Goal: Communication & Community: Share content

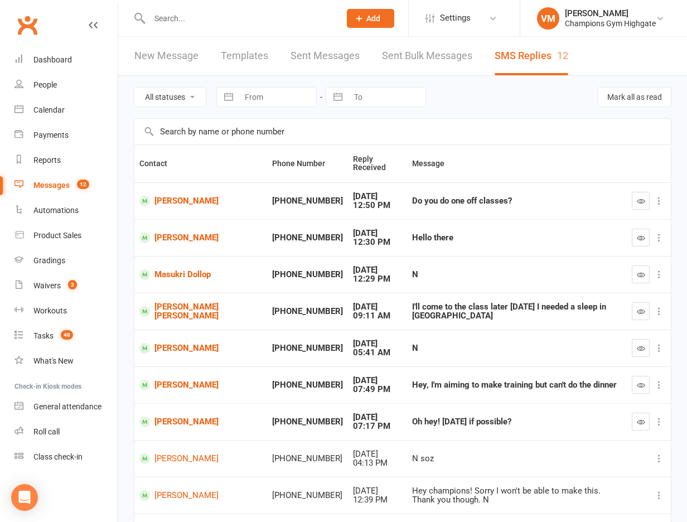
click at [54, 180] on link "Messages 12" at bounding box center [66, 185] width 103 height 25
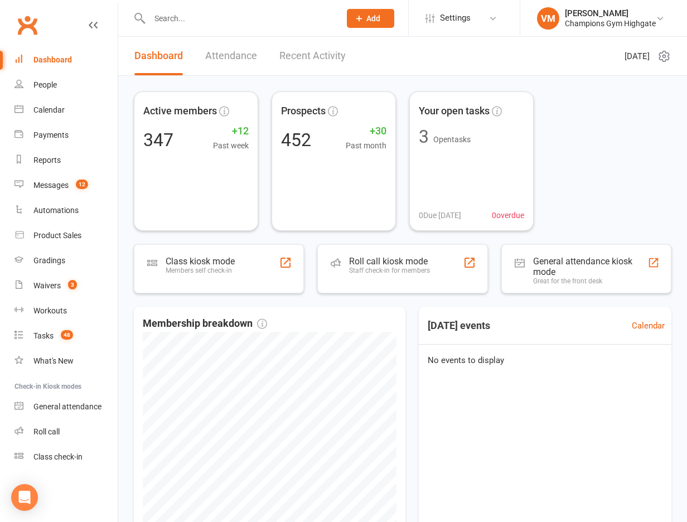
click at [198, 17] on input "text" at bounding box center [239, 19] width 186 height 16
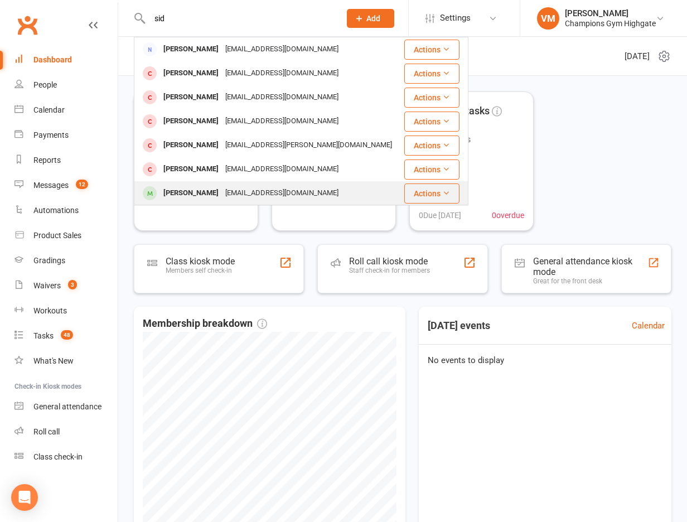
type input "sid"
click at [235, 189] on div "Siddhantsaini77@gmail.com" at bounding box center [282, 193] width 120 height 16
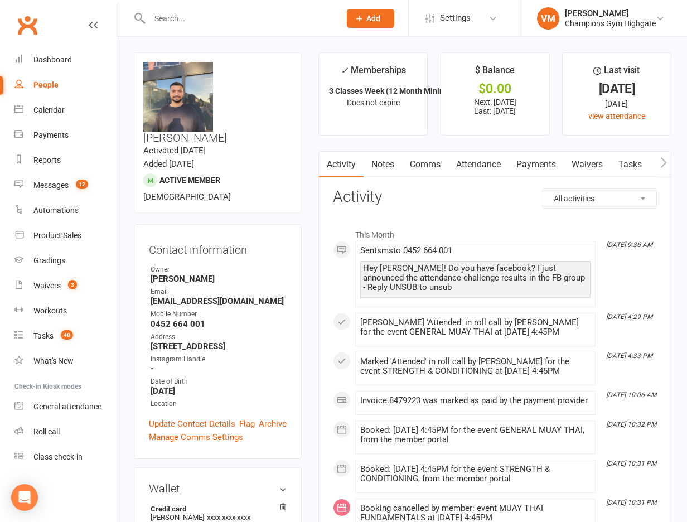
click at [423, 163] on link "Comms" at bounding box center [425, 165] width 46 height 26
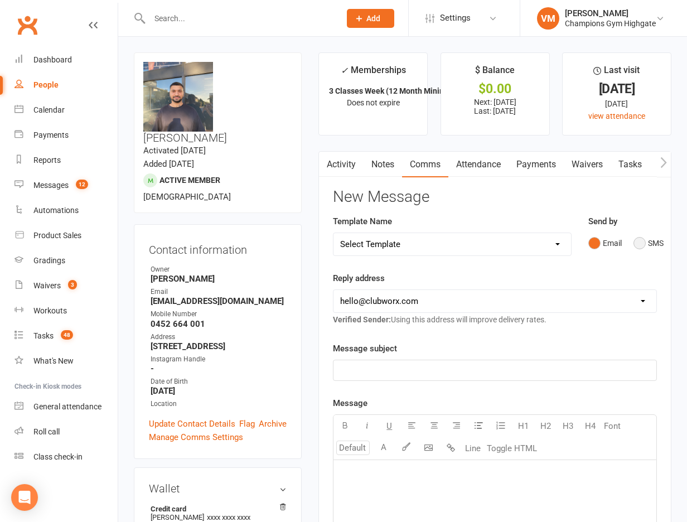
click at [635, 242] on button "SMS" at bounding box center [649, 243] width 30 height 21
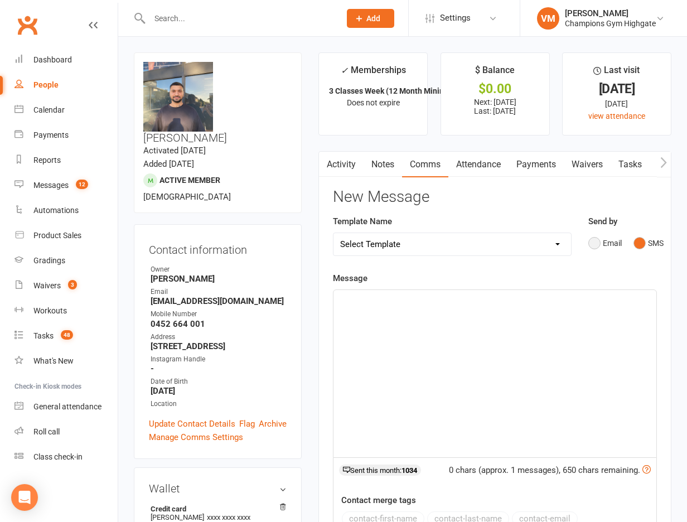
click at [595, 240] on button "Email" at bounding box center [605, 243] width 33 height 21
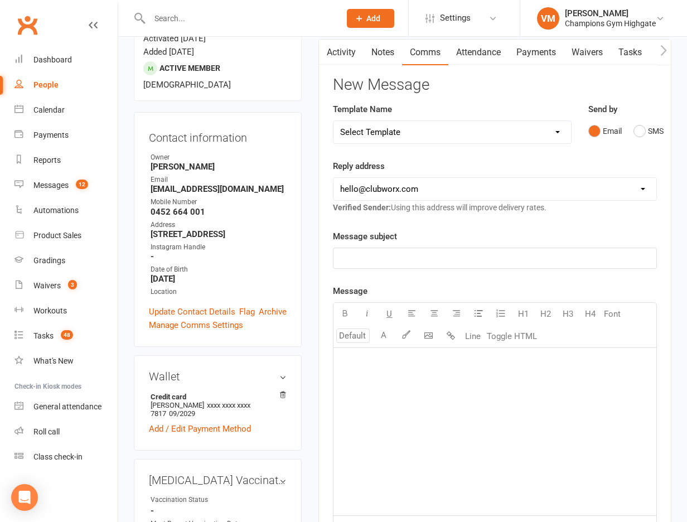
scroll to position [168, 0]
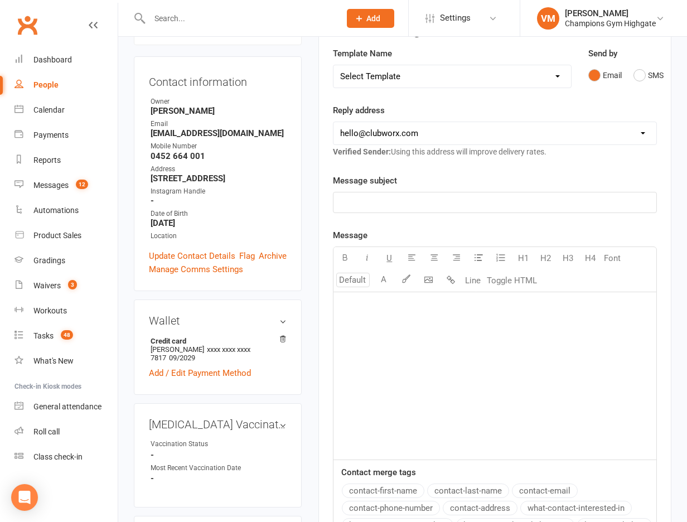
click at [385, 203] on p "﻿" at bounding box center [495, 202] width 310 height 13
click at [406, 317] on div "﻿" at bounding box center [495, 375] width 323 height 167
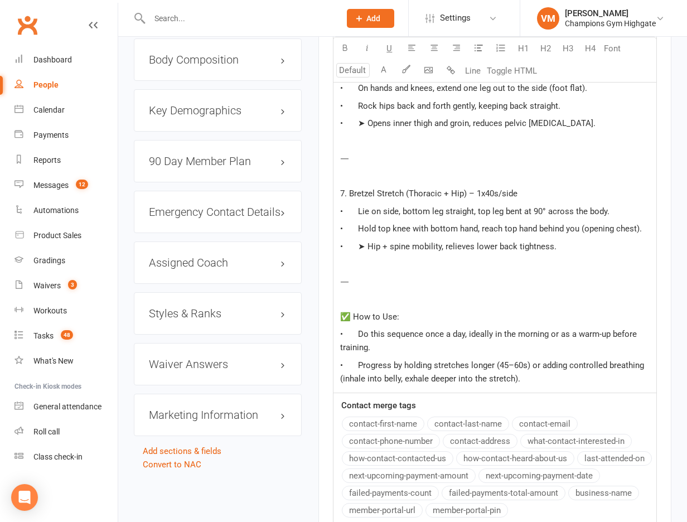
scroll to position [1106, 0]
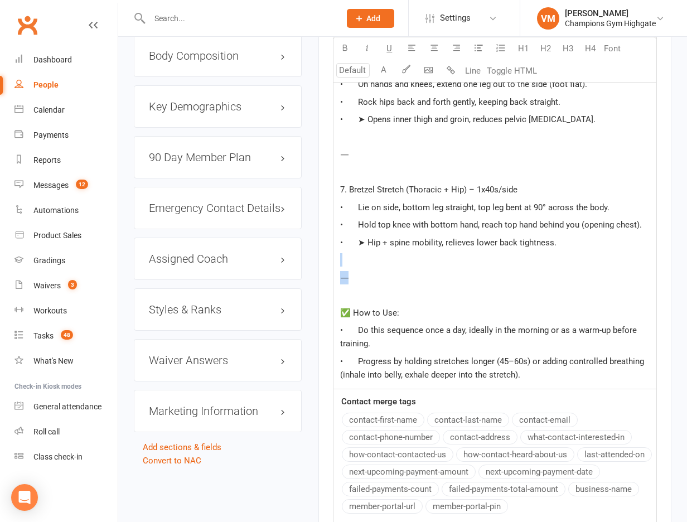
drag, startPoint x: 393, startPoint y: 305, endPoint x: 305, endPoint y: 292, distance: 89.0
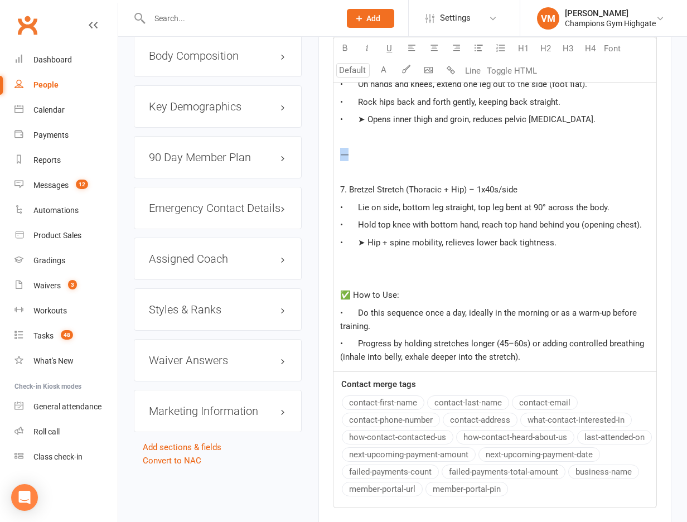
drag, startPoint x: 391, startPoint y: 167, endPoint x: 295, endPoint y: 166, distance: 96.0
click at [351, 300] on span "✅ How to Use:" at bounding box center [369, 295] width 59 height 10
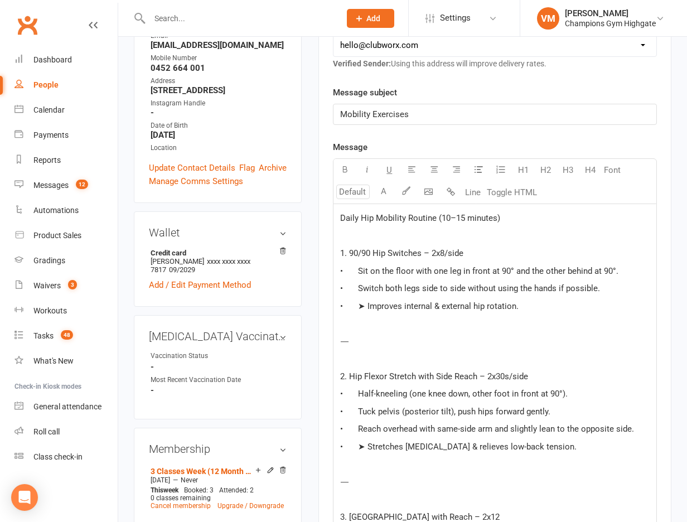
scroll to position [340, 0]
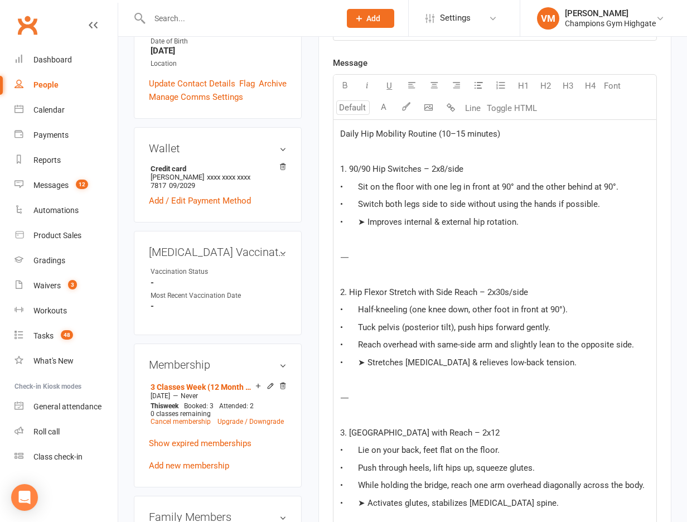
click at [467, 170] on p "1. 90/90 Hip Switches – 2x8/side" at bounding box center [495, 168] width 310 height 13
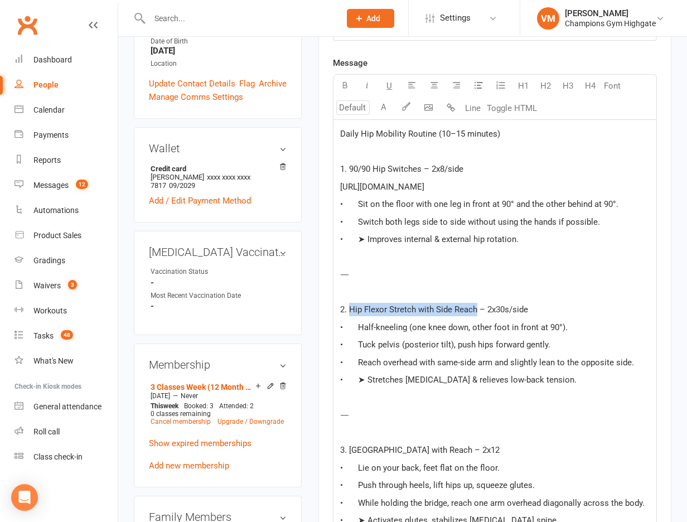
drag, startPoint x: 477, startPoint y: 308, endPoint x: 351, endPoint y: 308, distance: 125.5
click at [351, 308] on span "2. Hip Flexor Stretch with Side Reach – 2x30s/side" at bounding box center [434, 310] width 188 height 10
copy span "Hip Flexor Stretch with Side Reach"
click at [479, 309] on span "2. Hip Flexor Stretch with Side Reach – 2x30s/side" at bounding box center [434, 310] width 188 height 10
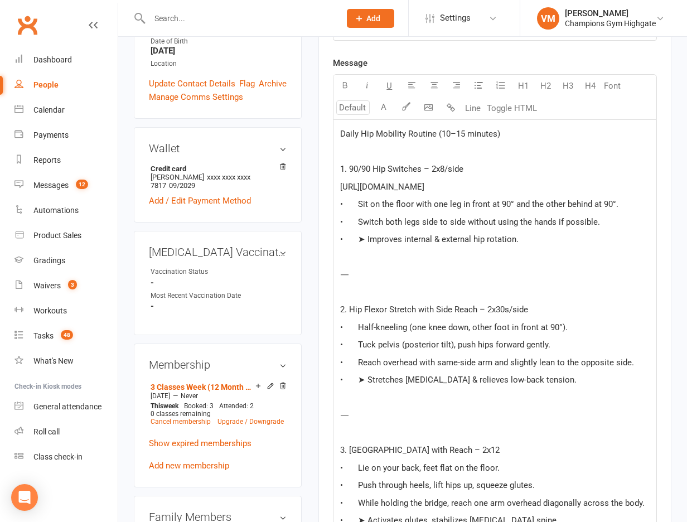
click at [479, 308] on span "2. Hip Flexor Stretch with Side Reach – 2x30s/side" at bounding box center [434, 310] width 188 height 10
click at [533, 306] on p "2. Hip Flexor Stretch with Side Reach – 2x30s/side" at bounding box center [495, 309] width 310 height 13
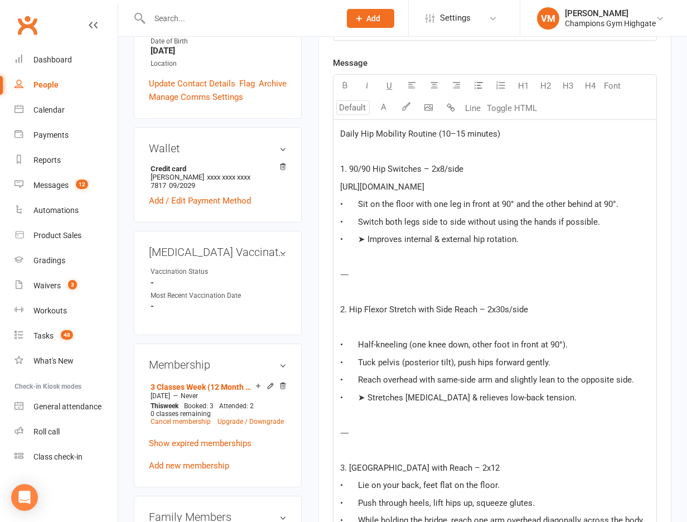
click at [375, 322] on p "﻿" at bounding box center [495, 327] width 310 height 13
paste div
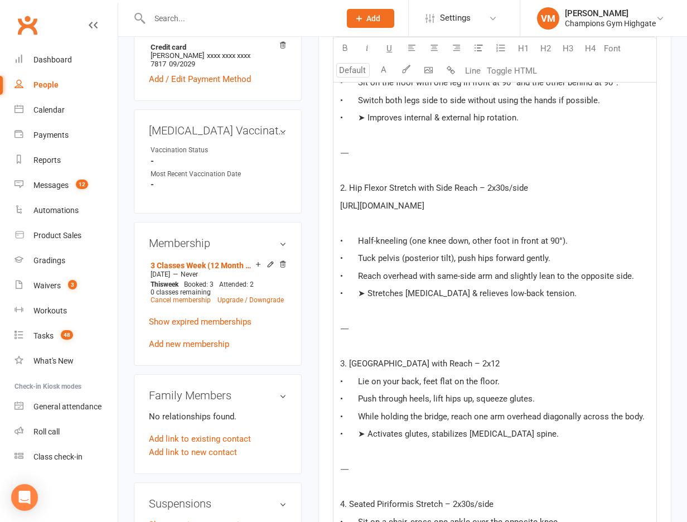
scroll to position [465, 0]
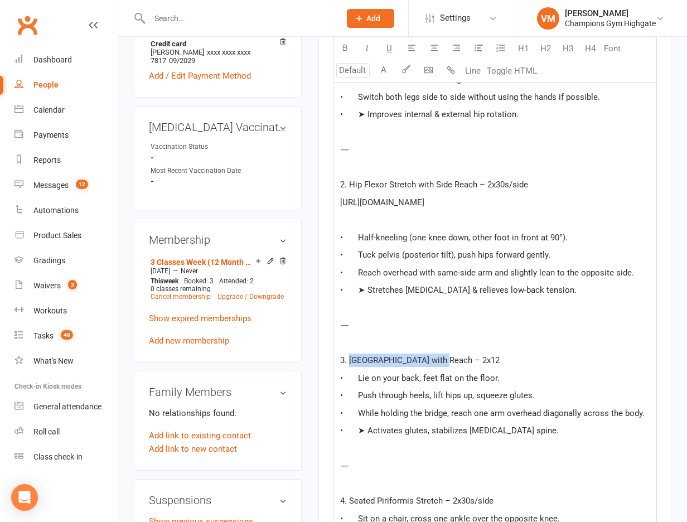
drag, startPoint x: 437, startPoint y: 360, endPoint x: 350, endPoint y: 363, distance: 87.1
click at [350, 363] on span "3. Glute Bridge with Reach – 2x12" at bounding box center [420, 360] width 160 height 10
copy span "Glute Bridge with Reach"
click at [441, 359] on span "3. Glute Bridge with Reach – 2x12" at bounding box center [420, 360] width 160 height 10
click at [438, 359] on span "3. Glute Bridge with Reach – 2x12" at bounding box center [420, 360] width 160 height 10
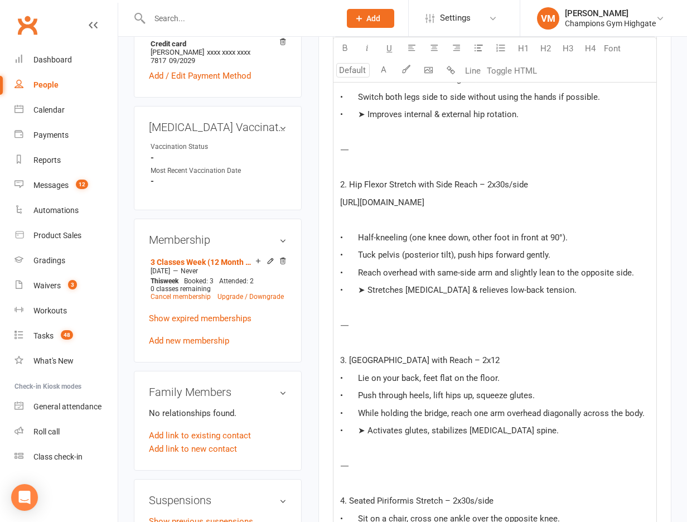
click at [476, 364] on p "3. Glute Bridge with Reach – 2x12" at bounding box center [495, 360] width 310 height 13
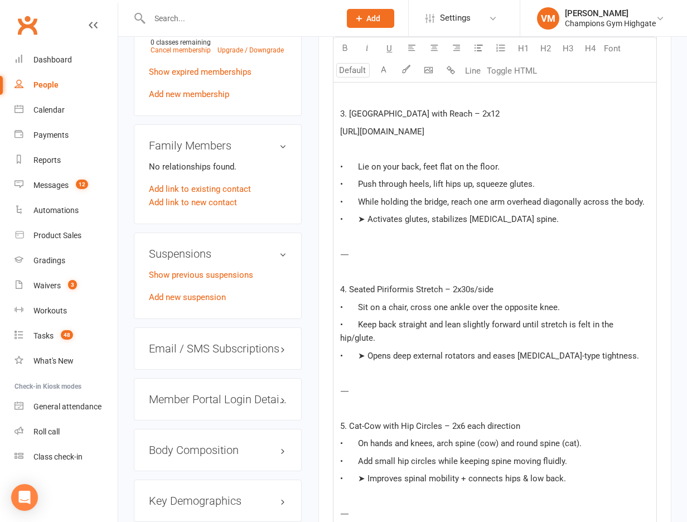
scroll to position [753, 0]
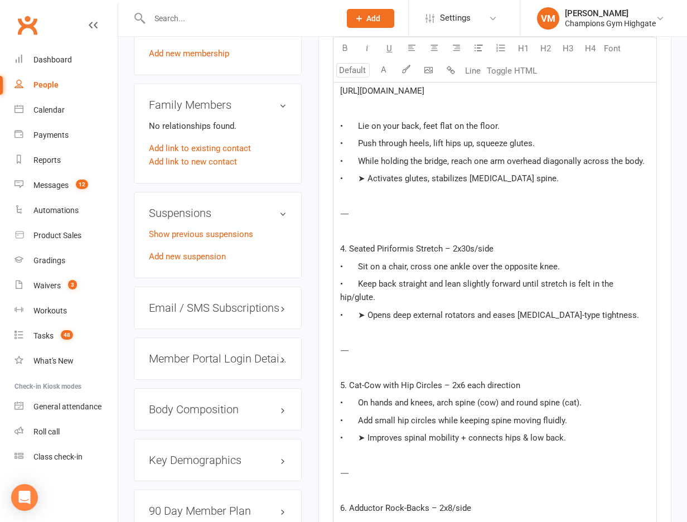
click at [505, 254] on div "Daily Hip Mobility Routine (10–15 minutes) ﻿ 1. 90/90 Hip Switches – 2x8/side h…" at bounding box center [495, 261] width 323 height 1106
drag, startPoint x: 444, startPoint y: 260, endPoint x: 350, endPoint y: 262, distance: 93.7
click at [350, 254] on span "4. Seated Piriformis Stretch – 2x30s/side" at bounding box center [416, 249] width 153 height 10
copy span "Seated Piriformis Stretch"
click at [516, 256] on p "4. Seated Piriformis Stretch – 2x30s/side" at bounding box center [495, 248] width 310 height 13
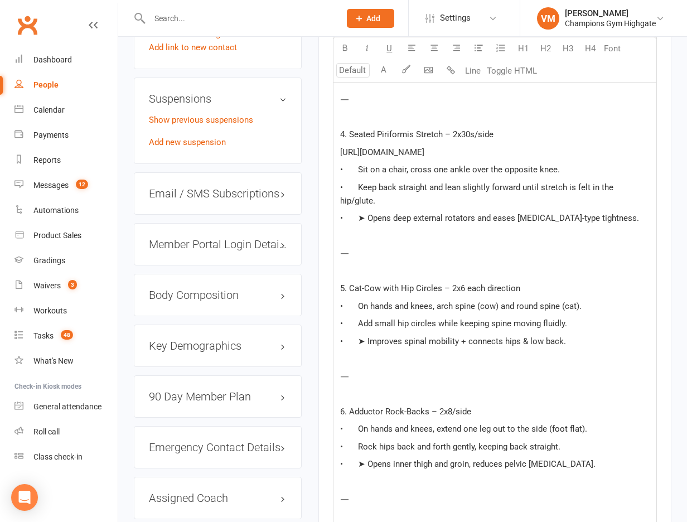
scroll to position [933, 0]
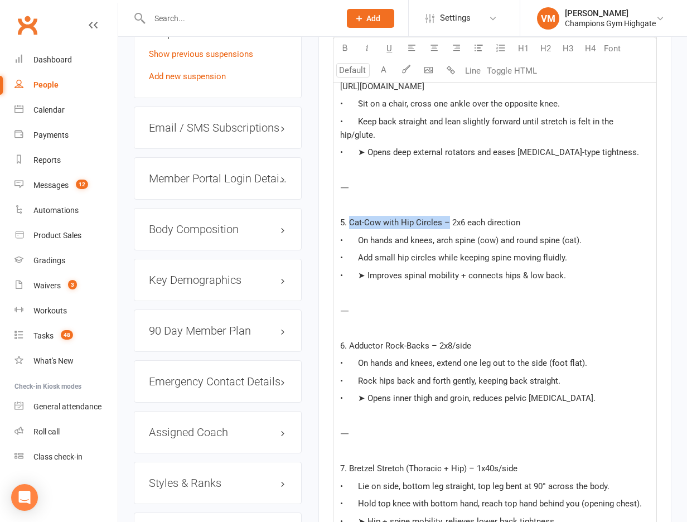
drag, startPoint x: 447, startPoint y: 235, endPoint x: 350, endPoint y: 237, distance: 97.1
click at [350, 228] on span "5. Cat-Cow with Hip Circles – 2x6 each direction" at bounding box center [430, 223] width 180 height 10
copy span "Cat-Cow with Hip Circles –"
click at [534, 229] on p "5. Cat-Cow with Hip Circles – 2x6 each direction" at bounding box center [495, 222] width 310 height 13
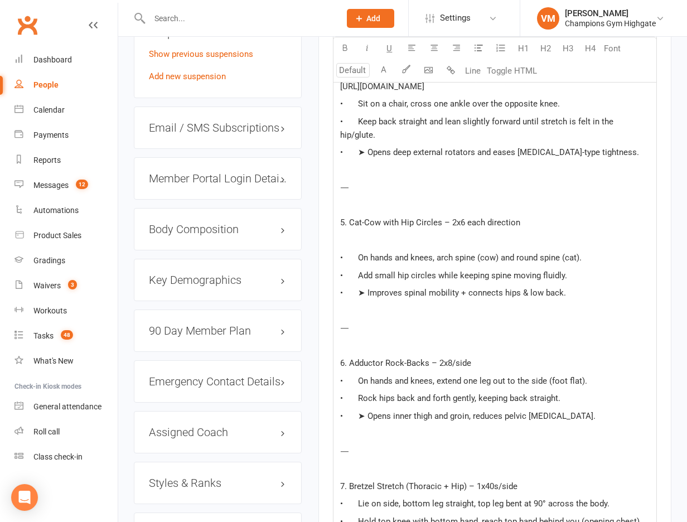
click at [355, 247] on p "﻿" at bounding box center [495, 240] width 310 height 13
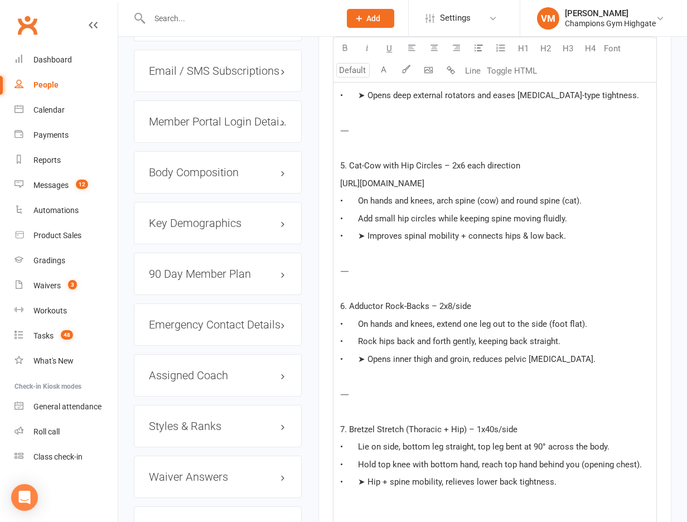
scroll to position [995, 0]
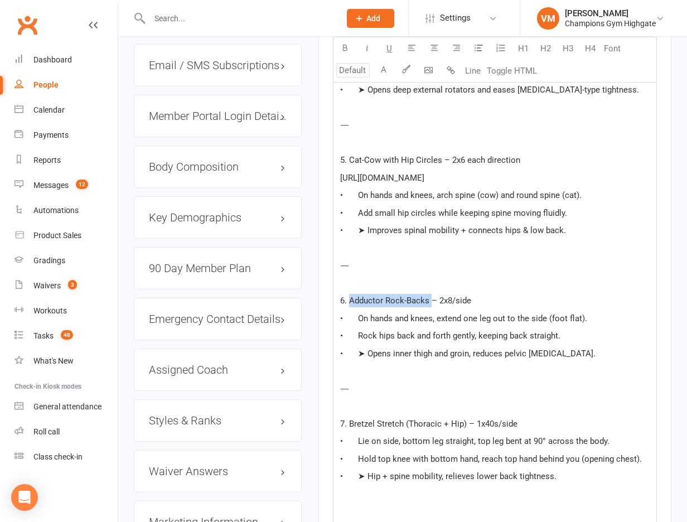
drag, startPoint x: 430, startPoint y: 314, endPoint x: 352, endPoint y: 314, distance: 78.1
click at [352, 306] on span "6. Adductor Rock-Backs – 2x8/side" at bounding box center [405, 301] width 131 height 10
copy span "Adductor Rock-Backs"
click at [528, 431] on p "7. Bretzel Stretch (Thoracic + Hip) – 1x40s/side" at bounding box center [495, 423] width 310 height 13
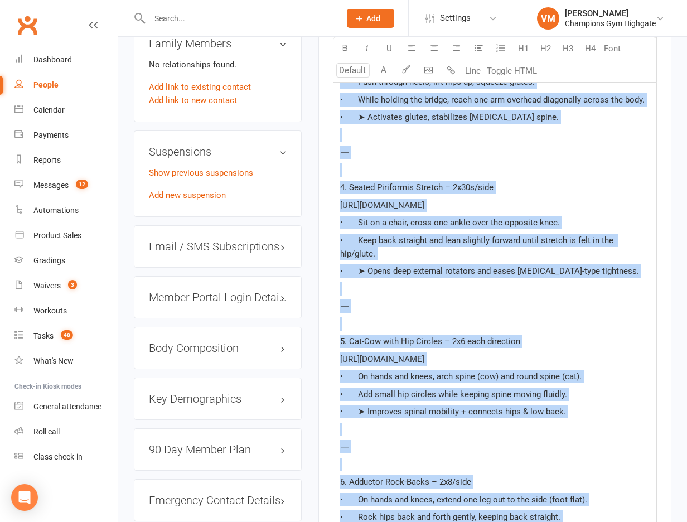
scroll to position [1434, 0]
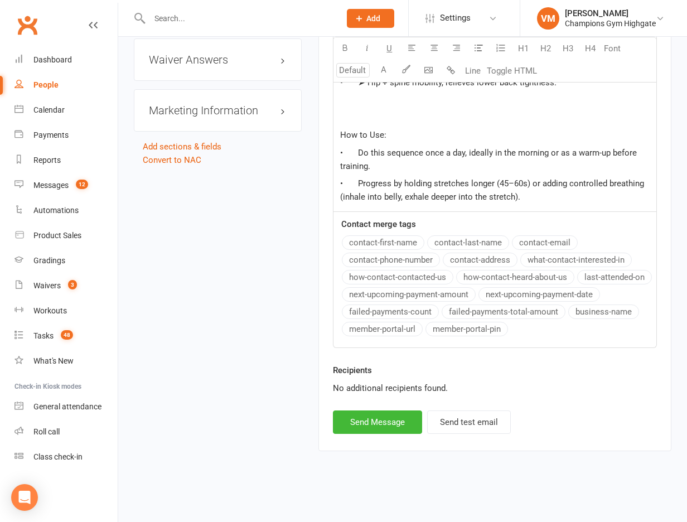
drag, startPoint x: 338, startPoint y: 216, endPoint x: 438, endPoint y: 551, distance: 349.5
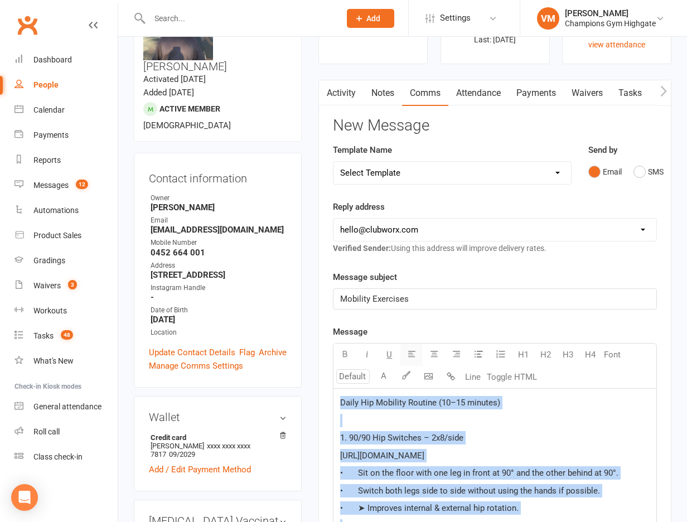
scroll to position [168, 0]
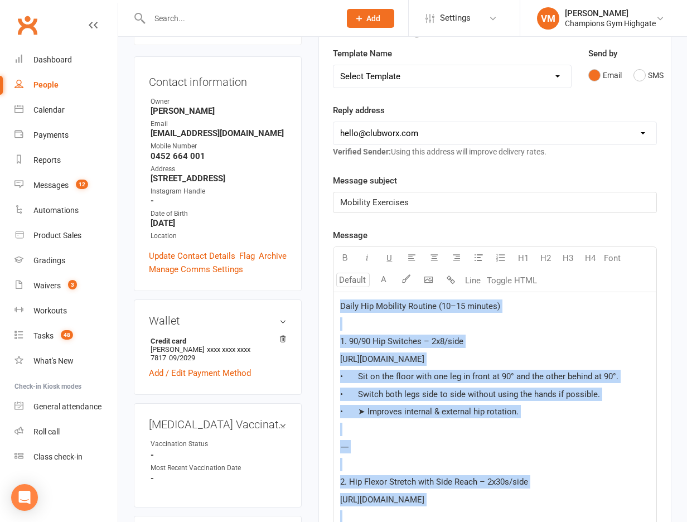
copy div "Daily Hip Mobility Routine (10–15 minutes) ﻿ 1. 90/90 Hip Switches – 2x8/side h…"
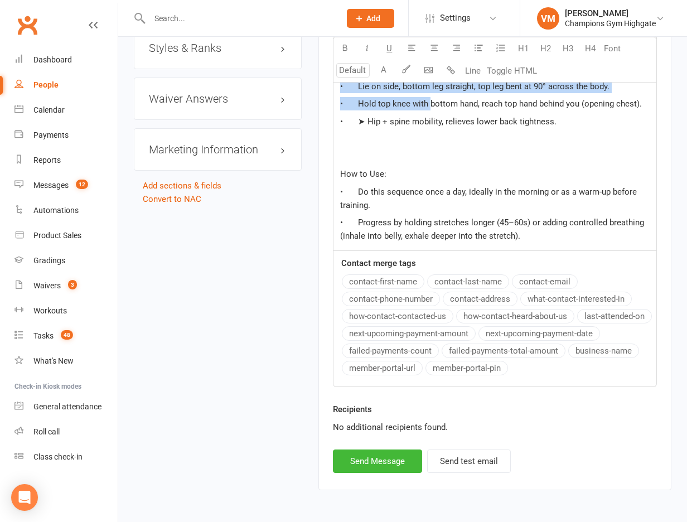
scroll to position [1393, 0]
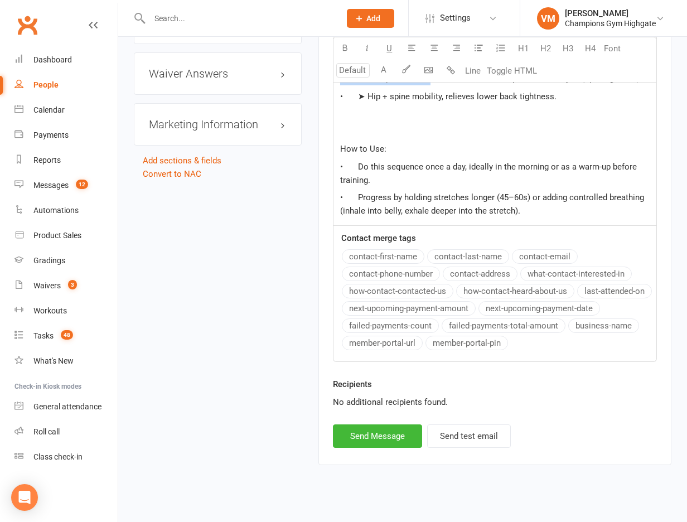
click at [570, 218] on p "• Progress by holding stretches longer (45–60s) or adding controlled breathing …" at bounding box center [495, 204] width 310 height 27
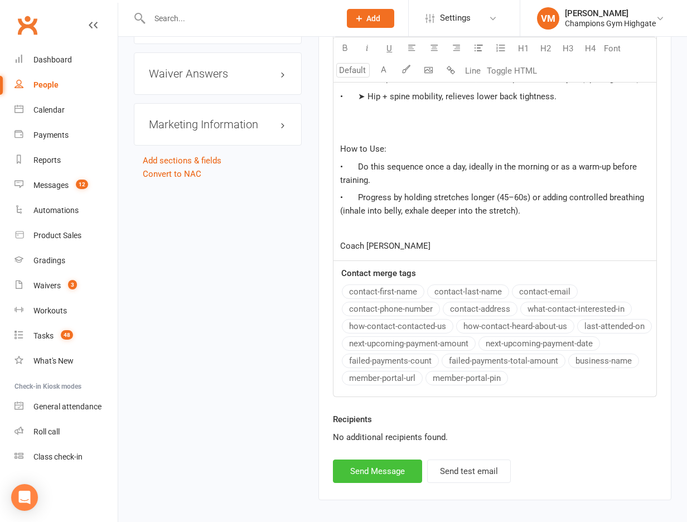
click at [383, 483] on button "Send Message" at bounding box center [377, 471] width 89 height 23
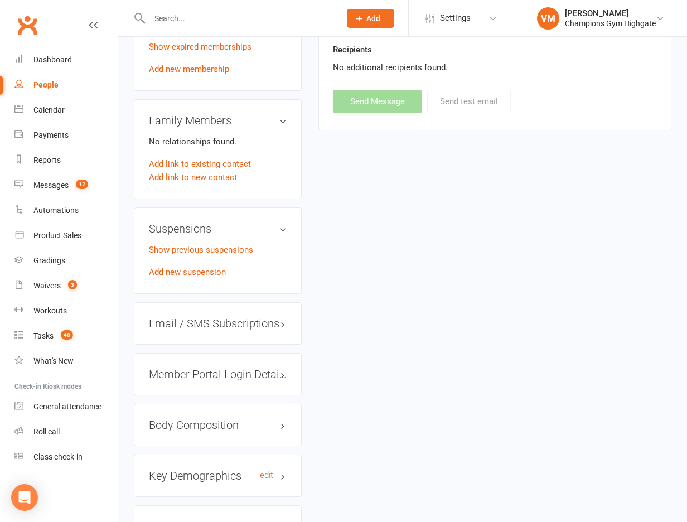
scroll to position [0, 0]
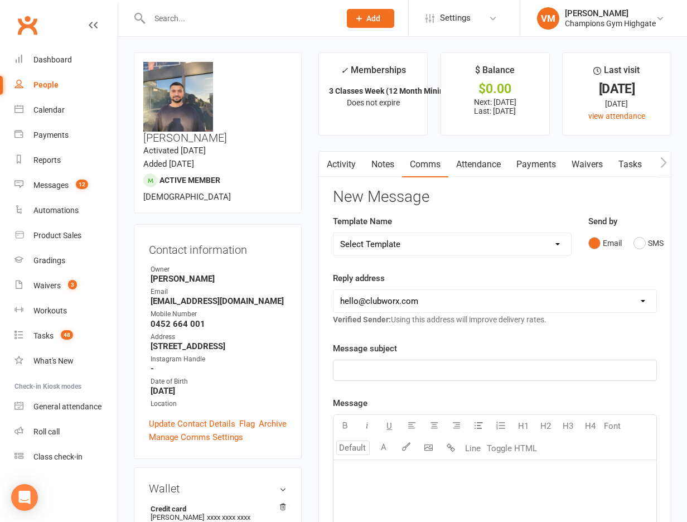
click at [378, 168] on link "Notes" at bounding box center [383, 165] width 38 height 26
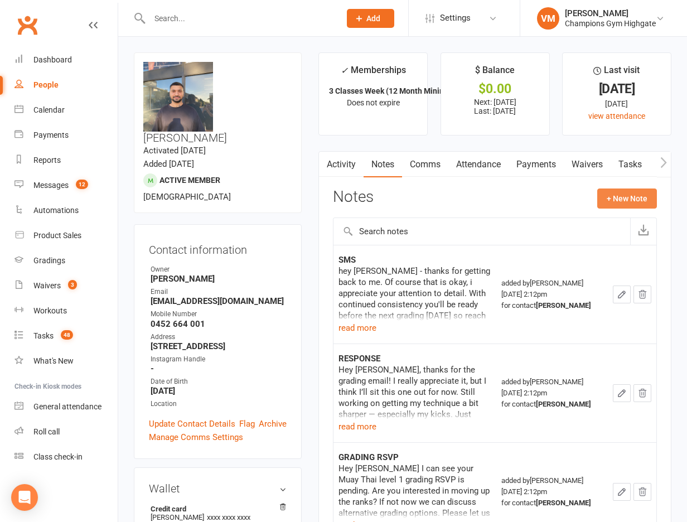
click at [619, 201] on button "+ New Note" at bounding box center [627, 199] width 60 height 20
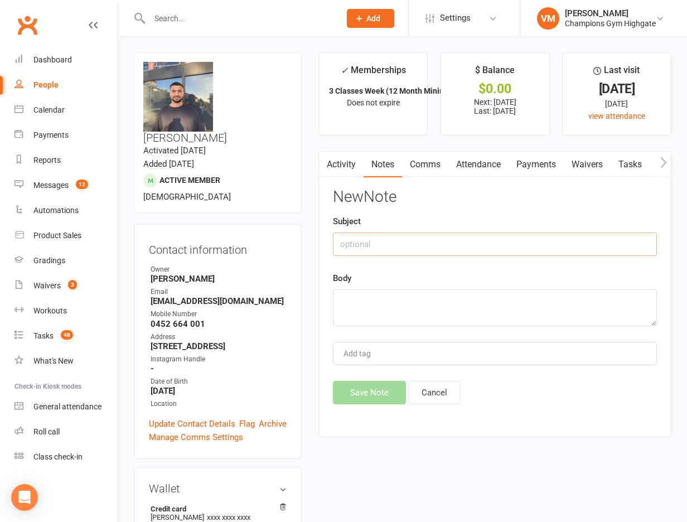
click at [402, 248] on input "text" at bounding box center [495, 244] width 324 height 23
type input "m"
type input "Mail mobility exercise sent"
click at [375, 321] on textarea at bounding box center [495, 308] width 324 height 37
paste textarea "Daily Hip Mobility Routine (10–15 minutes) 1. 90/90 Hip Switches – 2x8/side htt…"
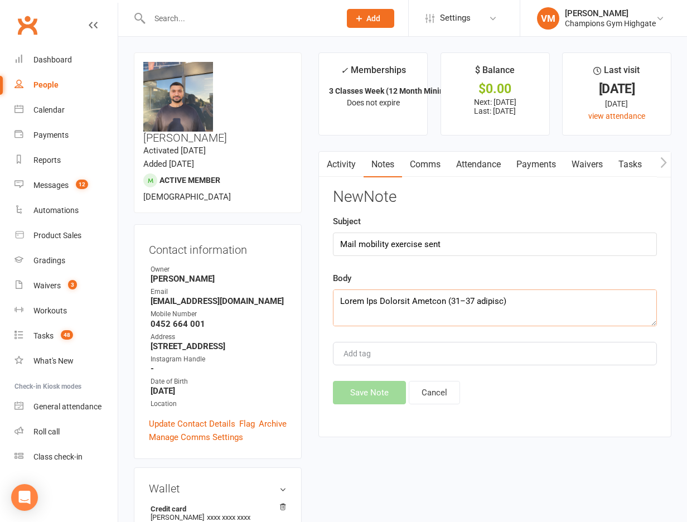
scroll to position [1118, 0]
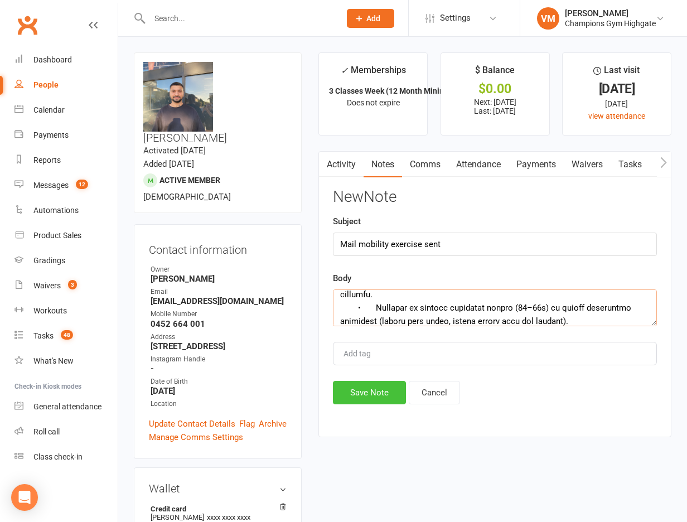
type textarea "Daily Hip Mobility Routine (10–15 minutes) 1. 90/90 Hip Switches – 2x8/side htt…"
click at [361, 398] on button "Save Note" at bounding box center [369, 392] width 73 height 23
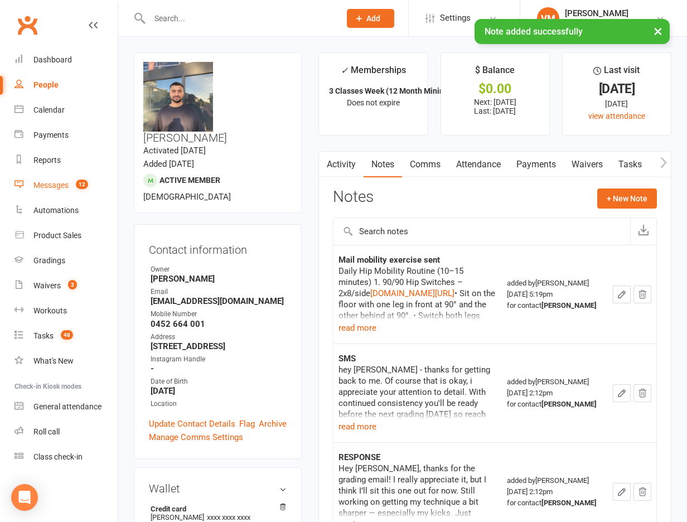
click at [62, 187] on div "Messages" at bounding box center [50, 185] width 35 height 9
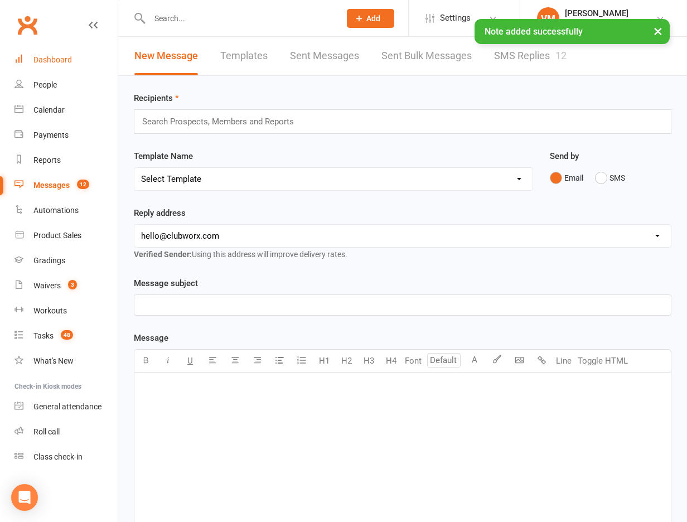
click at [65, 56] on div "Dashboard" at bounding box center [52, 59] width 38 height 9
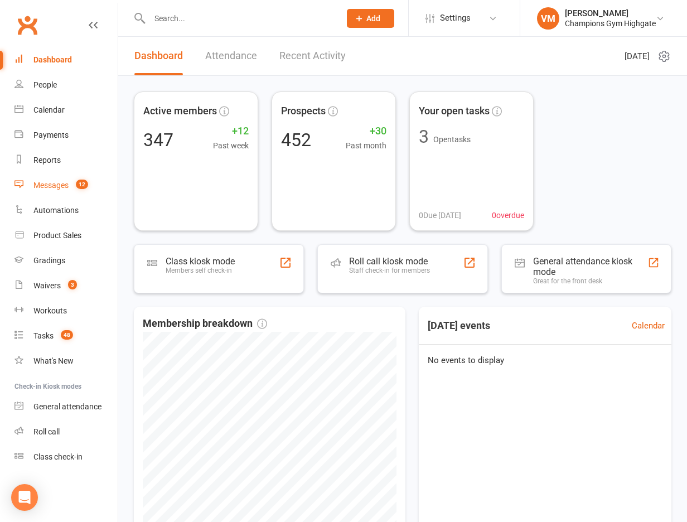
click at [60, 185] on div "Messages" at bounding box center [50, 185] width 35 height 9
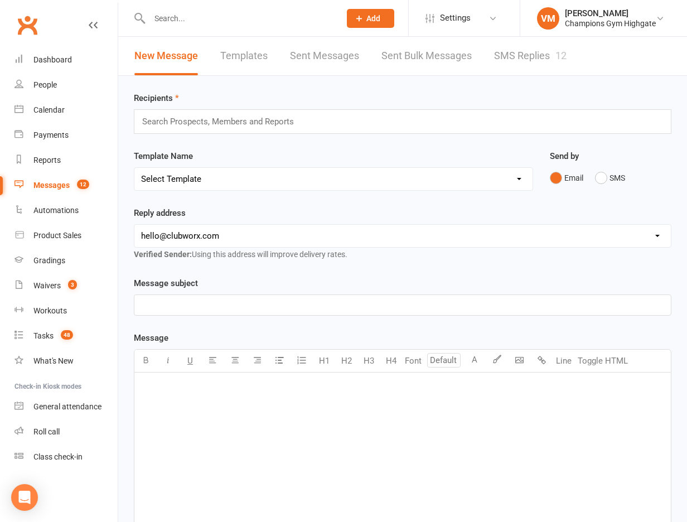
click at [216, 12] on input "text" at bounding box center [239, 19] width 186 height 16
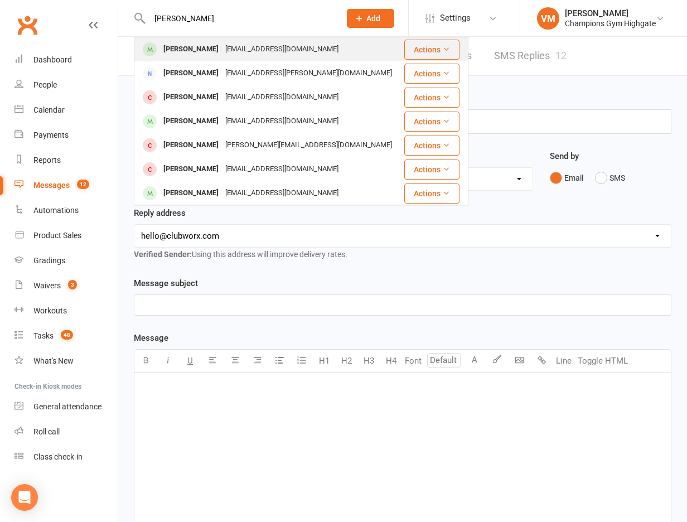
type input "alex hi"
click at [222, 50] on div "ahill299@googlemail.com" at bounding box center [282, 49] width 120 height 16
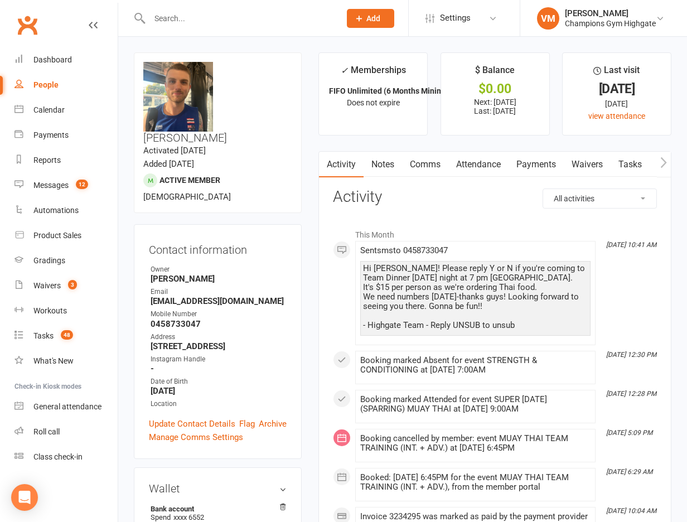
click at [426, 158] on link "Comms" at bounding box center [425, 165] width 46 height 26
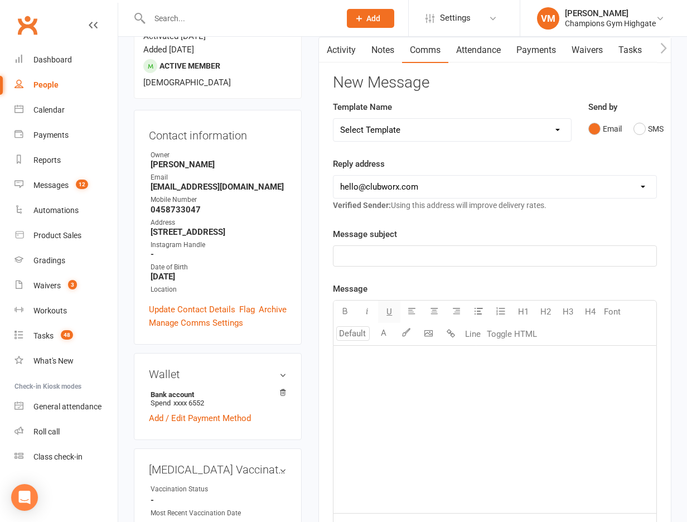
scroll to position [150, 0]
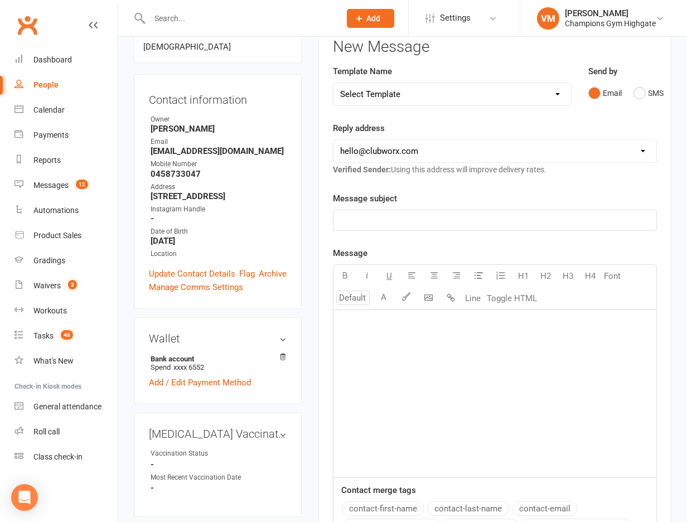
click at [396, 354] on div "﻿" at bounding box center [495, 393] width 323 height 167
drag, startPoint x: 461, startPoint y: 321, endPoint x: 266, endPoint y: 321, distance: 195.3
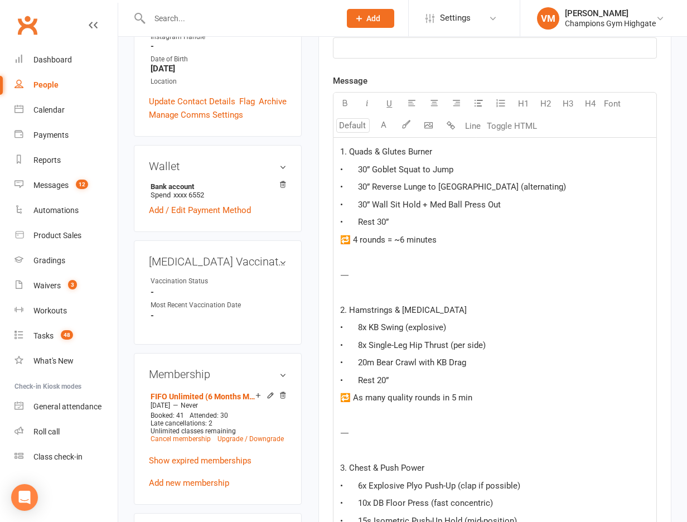
scroll to position [308, 0]
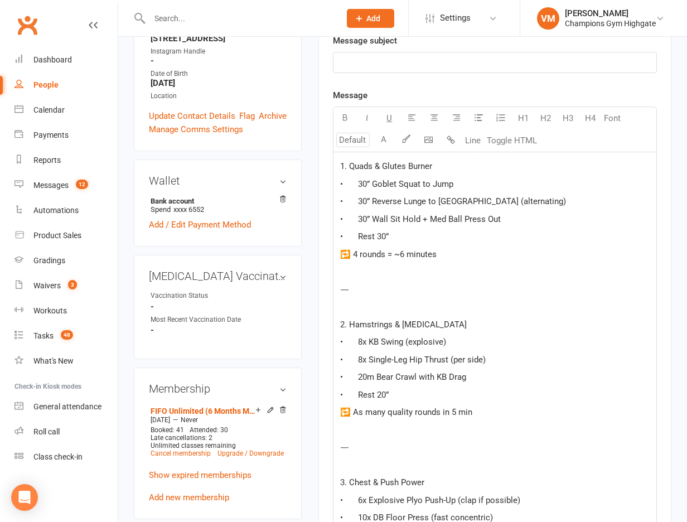
click at [396, 62] on p "﻿" at bounding box center [495, 62] width 310 height 13
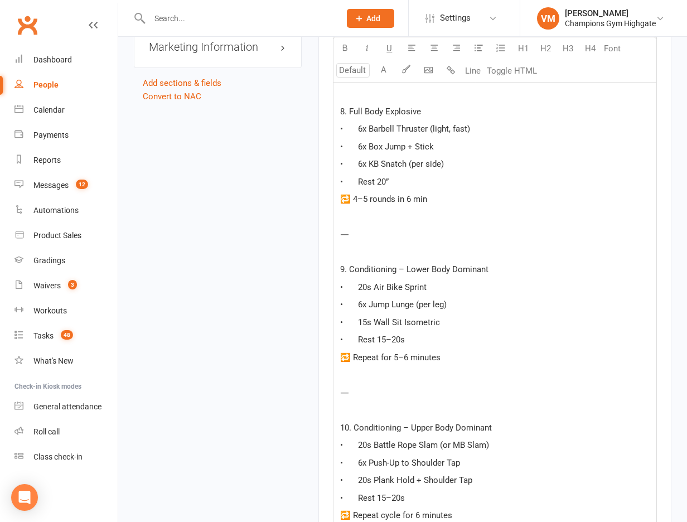
scroll to position [1608, 0]
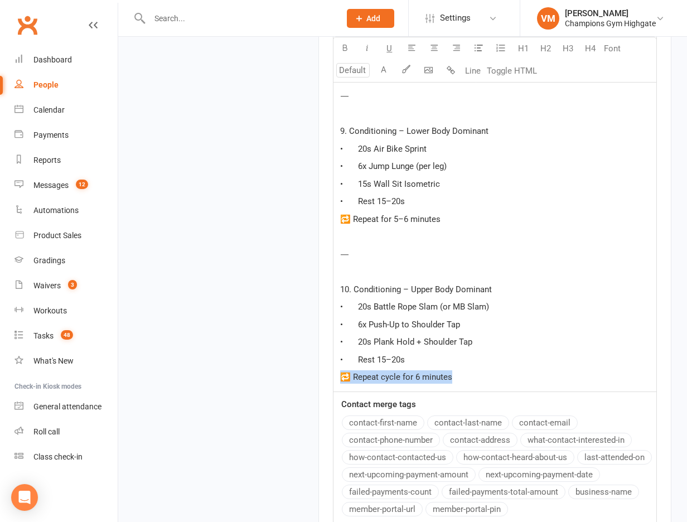
drag, startPoint x: 471, startPoint y: 369, endPoint x: 472, endPoint y: 398, distance: 29.0
click at [481, 356] on p "• Rest 15–20s" at bounding box center [495, 359] width 310 height 13
click at [477, 372] on p "🔁 Repeat cycle for 6 minutes" at bounding box center [495, 376] width 310 height 13
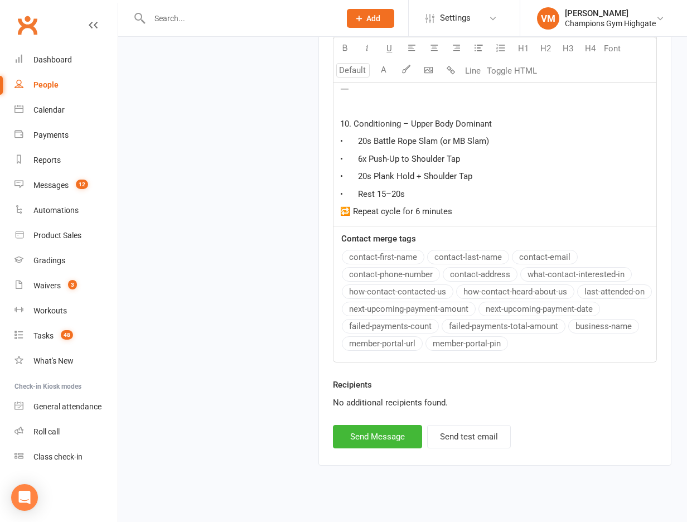
scroll to position [1789, 0]
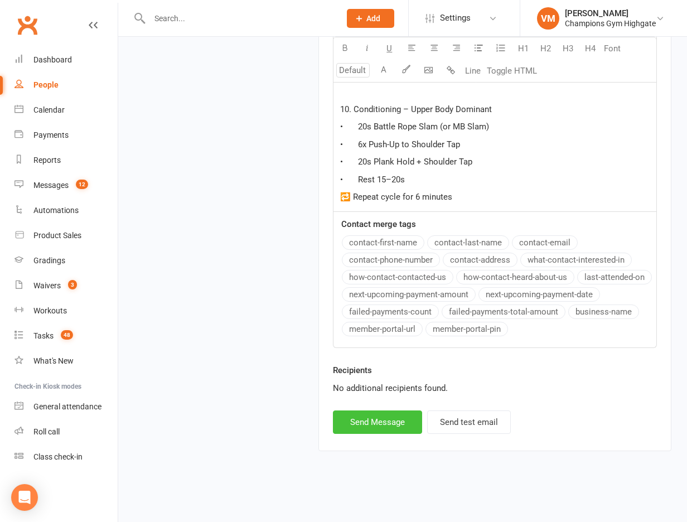
click at [364, 411] on button "Send Message" at bounding box center [377, 422] width 89 height 23
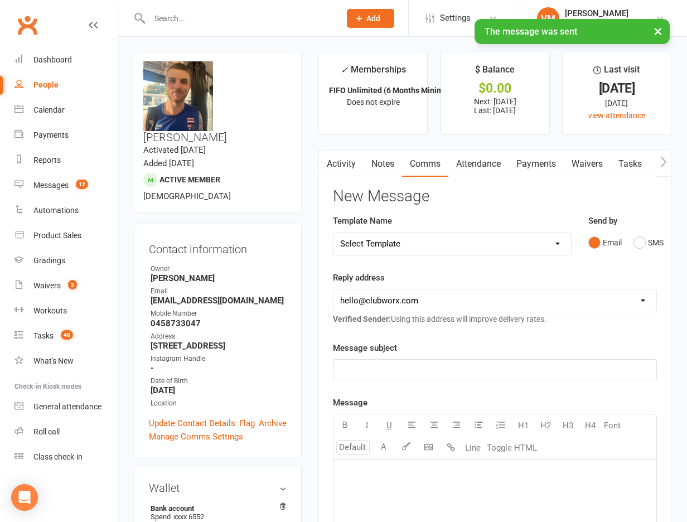
scroll to position [0, 0]
click at [380, 160] on link "Notes" at bounding box center [383, 165] width 38 height 26
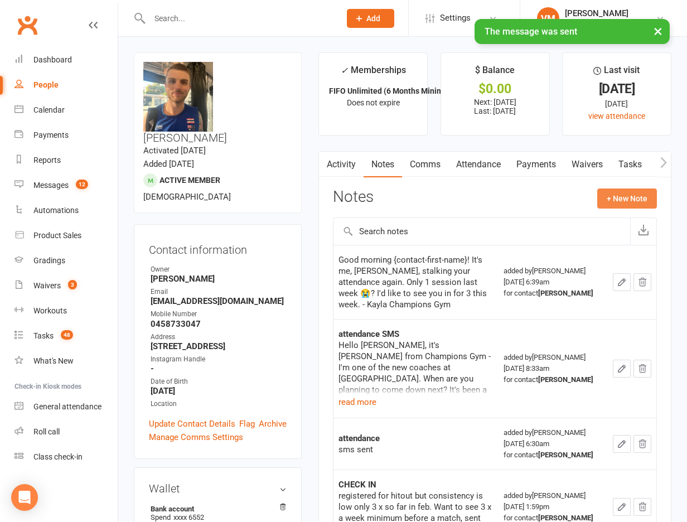
click at [615, 200] on button "+ New Note" at bounding box center [627, 199] width 60 height 20
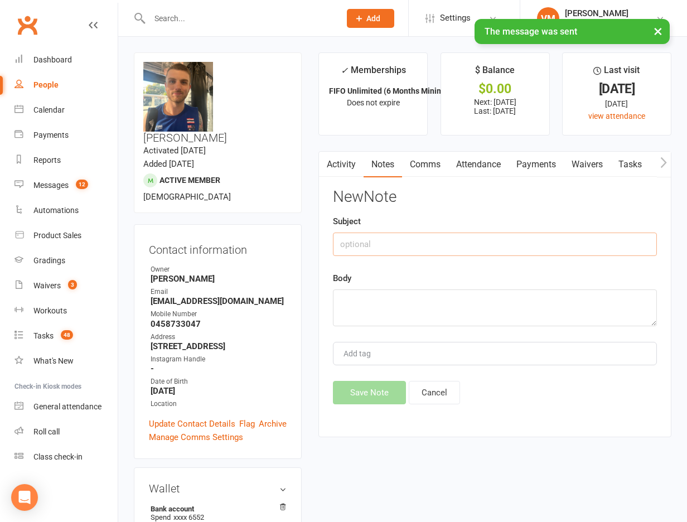
click at [519, 251] on input "text" at bounding box center [495, 244] width 324 height 23
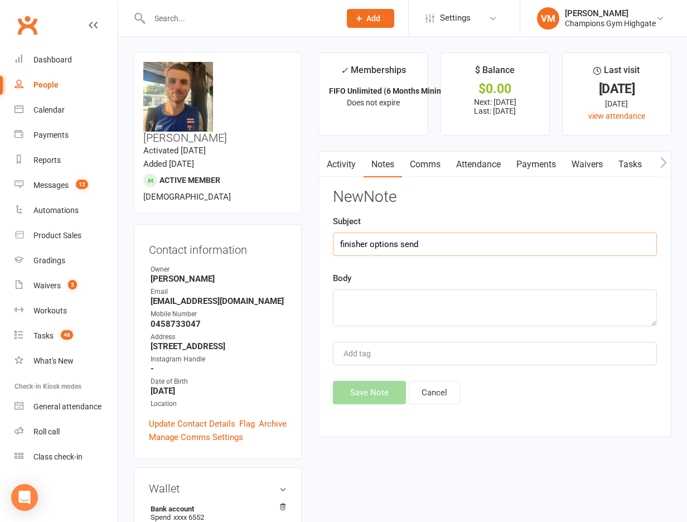
type input "finisher options send"
click at [473, 304] on textarea at bounding box center [495, 308] width 324 height 37
paste textarea "1. Quads & Glutes Burner • 30” Goblet Squat to Jump • 30” Reverse Lunge to Knee…"
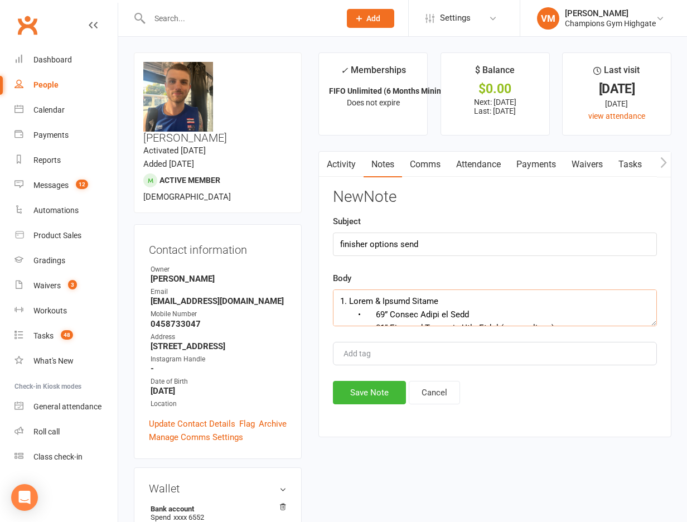
scroll to position [1131, 0]
type textarea "1. Quads & Glutes Burner • 30” Goblet Squat to Jump • 30” Reverse Lunge to Knee…"
click at [358, 409] on div "Activity Notes Comms Attendance Payments Waivers Tasks Automations Workouts Gra…" at bounding box center [495, 294] width 353 height 286
click at [356, 398] on button "Save Note" at bounding box center [369, 392] width 73 height 23
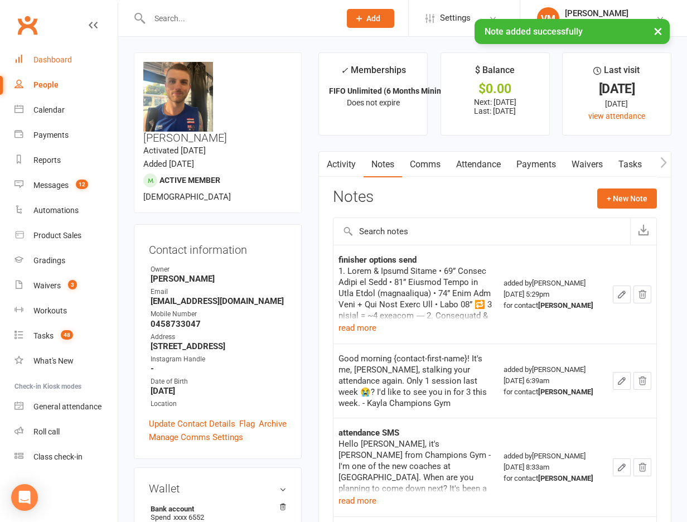
click at [55, 66] on link "Dashboard" at bounding box center [66, 59] width 103 height 25
